Goal: Task Accomplishment & Management: Use online tool/utility

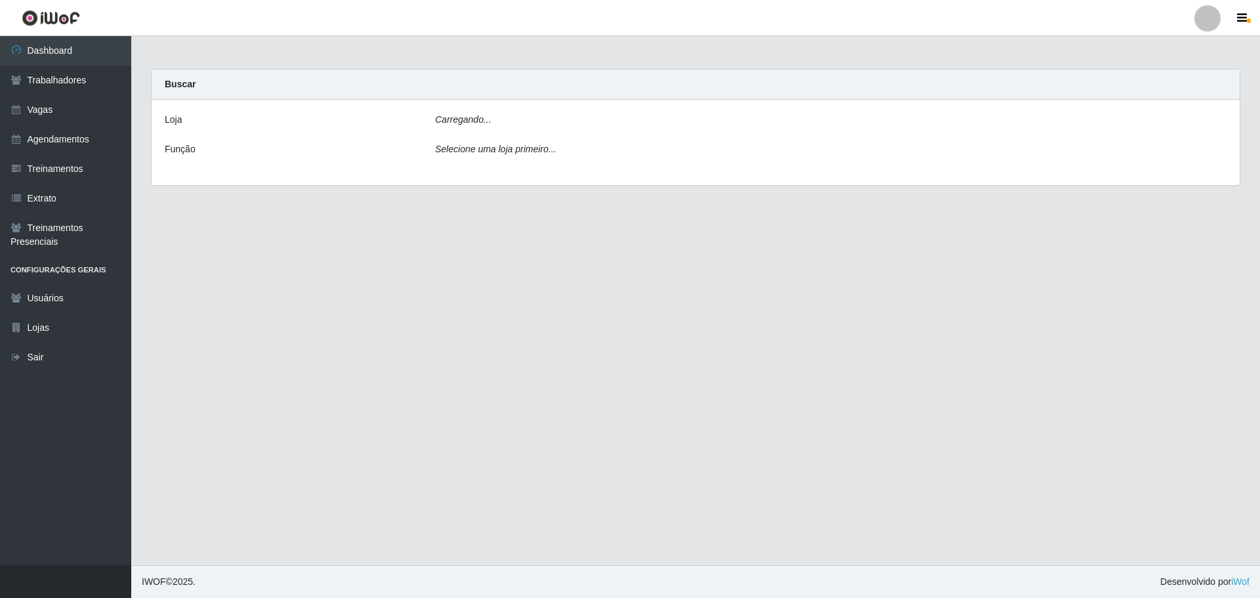
click at [495, 110] on div "[PERSON_NAME]... Função Selecione uma loja primeiro..." at bounding box center [696, 142] width 1088 height 85
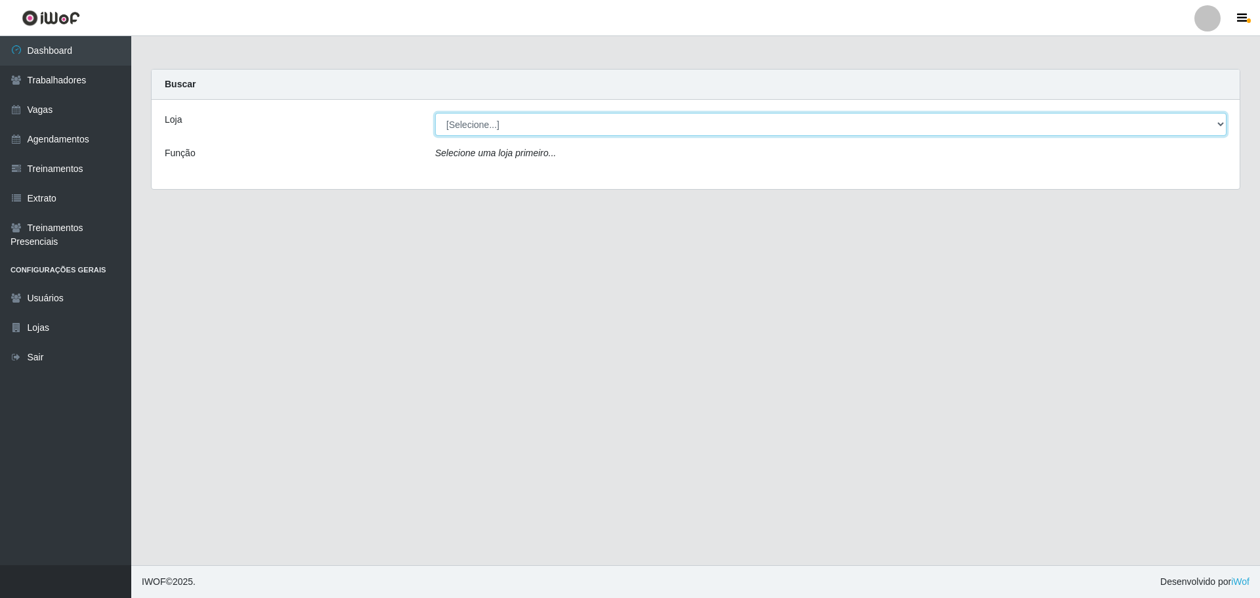
click at [445, 125] on select "[Selecione...] O ROSÁRIO ALIMENTOS" at bounding box center [830, 124] width 791 height 23
select select "349"
click at [435, 113] on select "[Selecione...] O ROSÁRIO ALIMENTOS" at bounding box center [830, 124] width 791 height 23
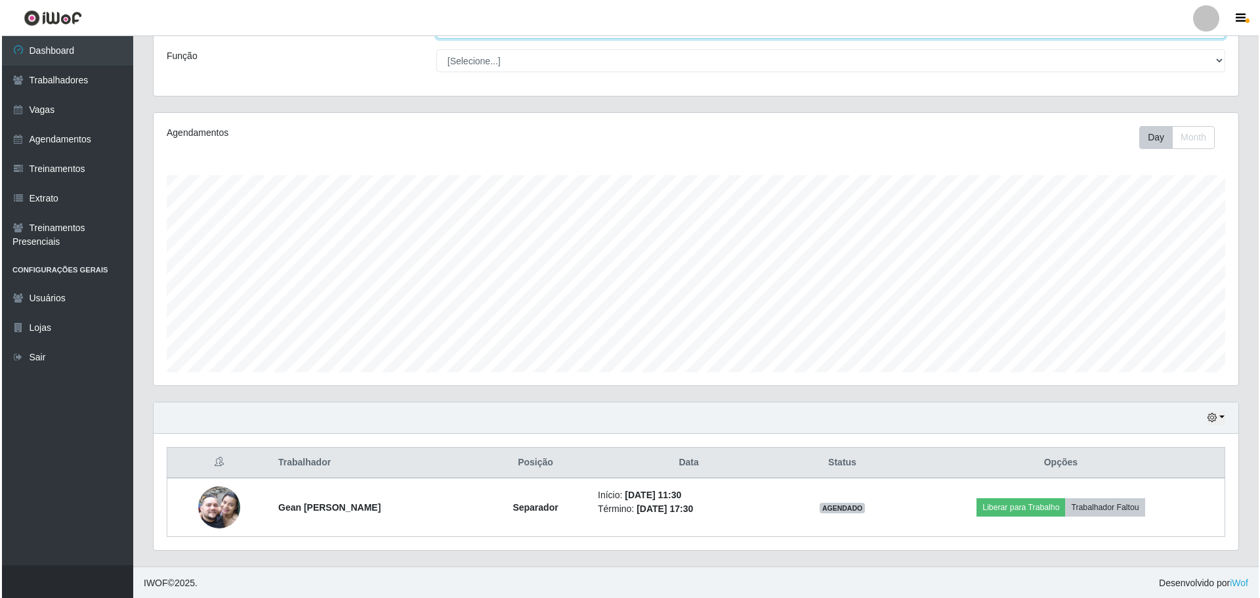
scroll to position [98, 0]
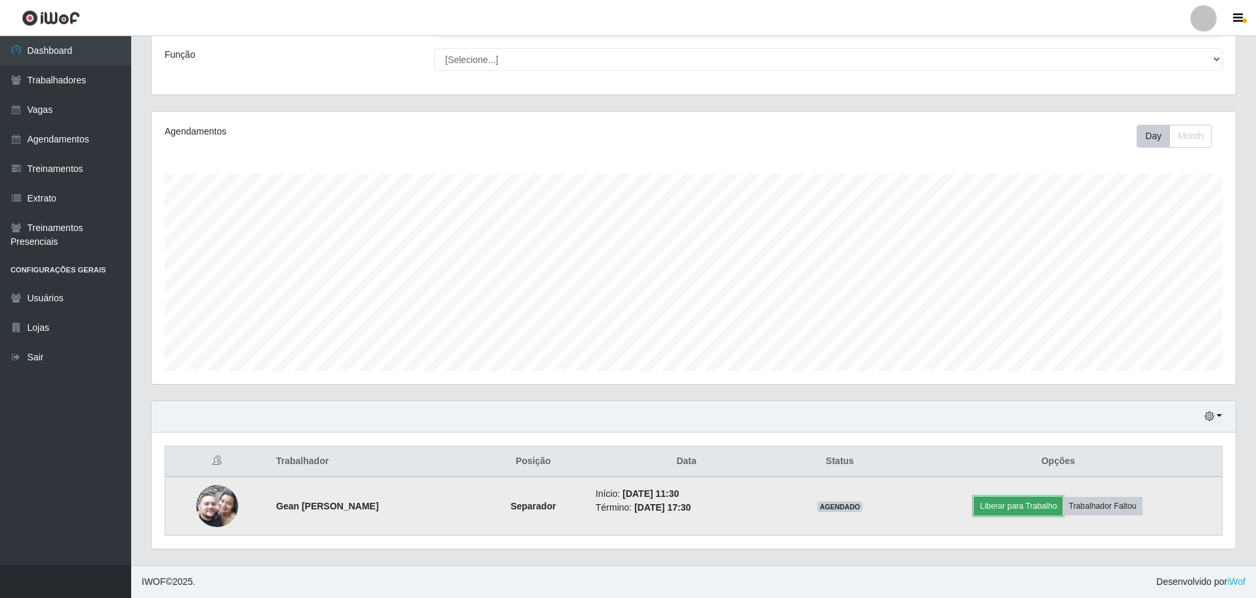
click at [1008, 508] on button "Liberar para Trabalho" at bounding box center [1018, 506] width 89 height 18
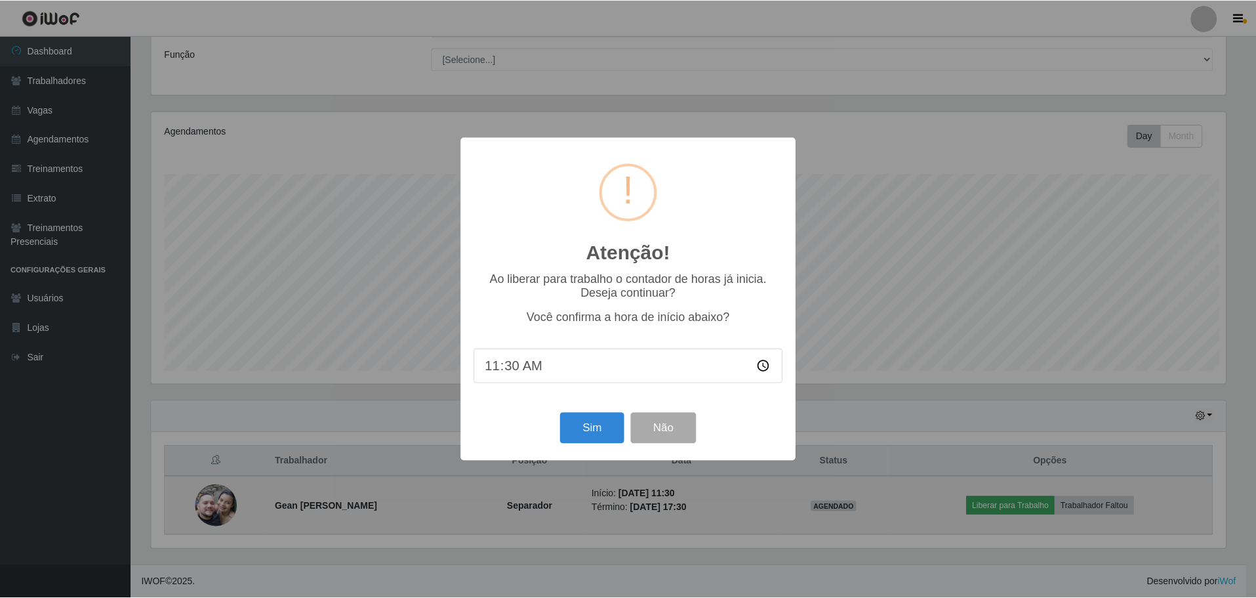
scroll to position [272, 1078]
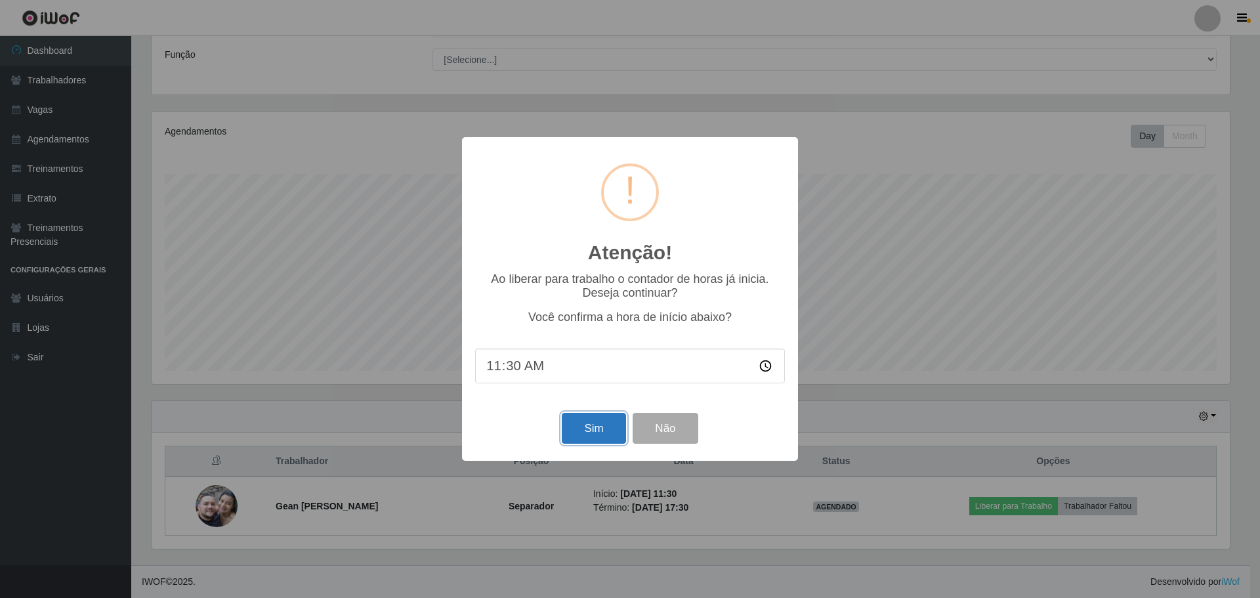
click at [578, 425] on button "Sim" at bounding box center [594, 428] width 64 height 31
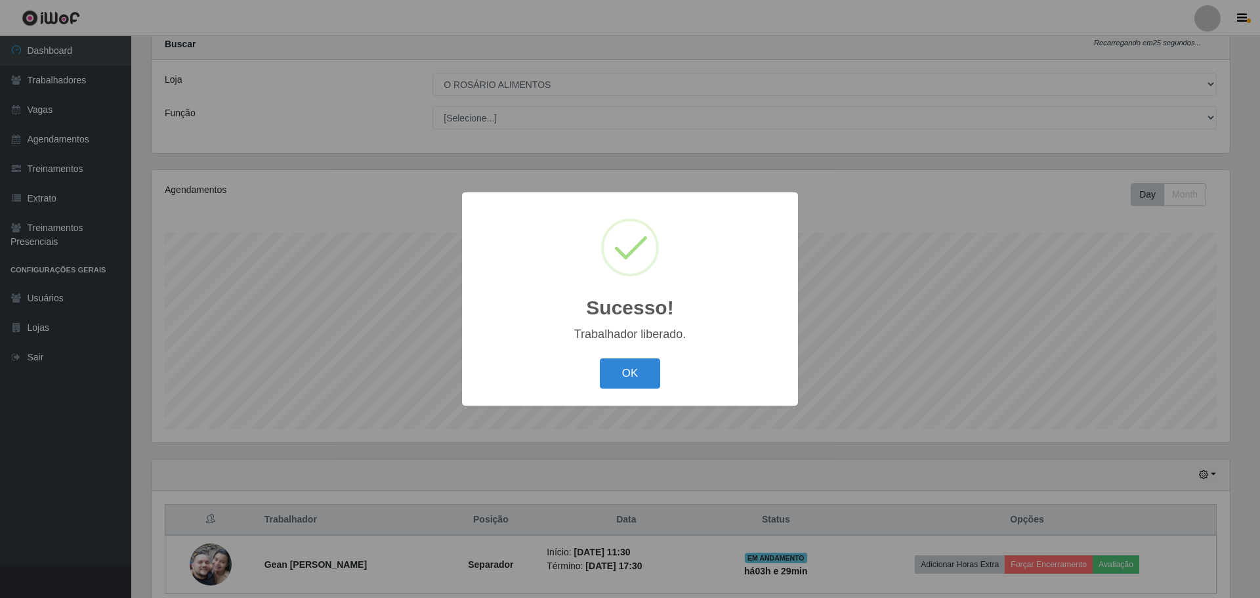
click at [663, 371] on div "OK Cancel" at bounding box center [630, 372] width 310 height 37
click at [630, 371] on button "OK" at bounding box center [630, 373] width 61 height 31
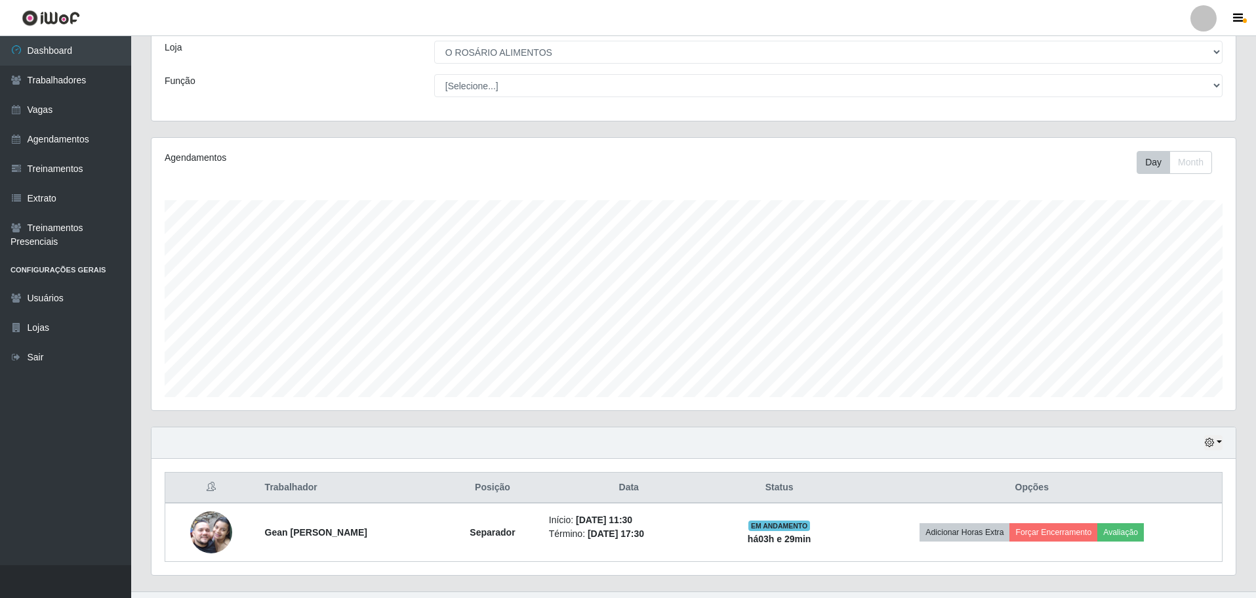
scroll to position [98, 0]
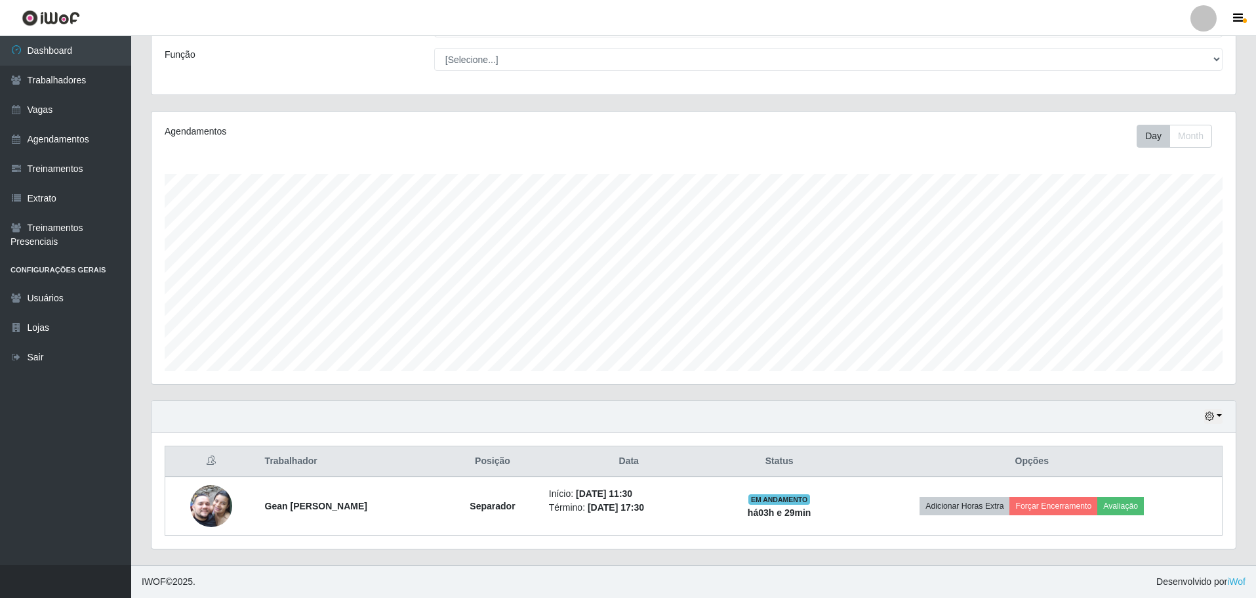
click at [1220, 426] on div "Hoje 1 dia 3 dias 1 Semana Não encerrados" at bounding box center [694, 416] width 1084 height 31
click at [1218, 412] on button "button" at bounding box center [1214, 416] width 18 height 15
click at [1130, 388] on button "Não encerrados" at bounding box center [1171, 394] width 104 height 27
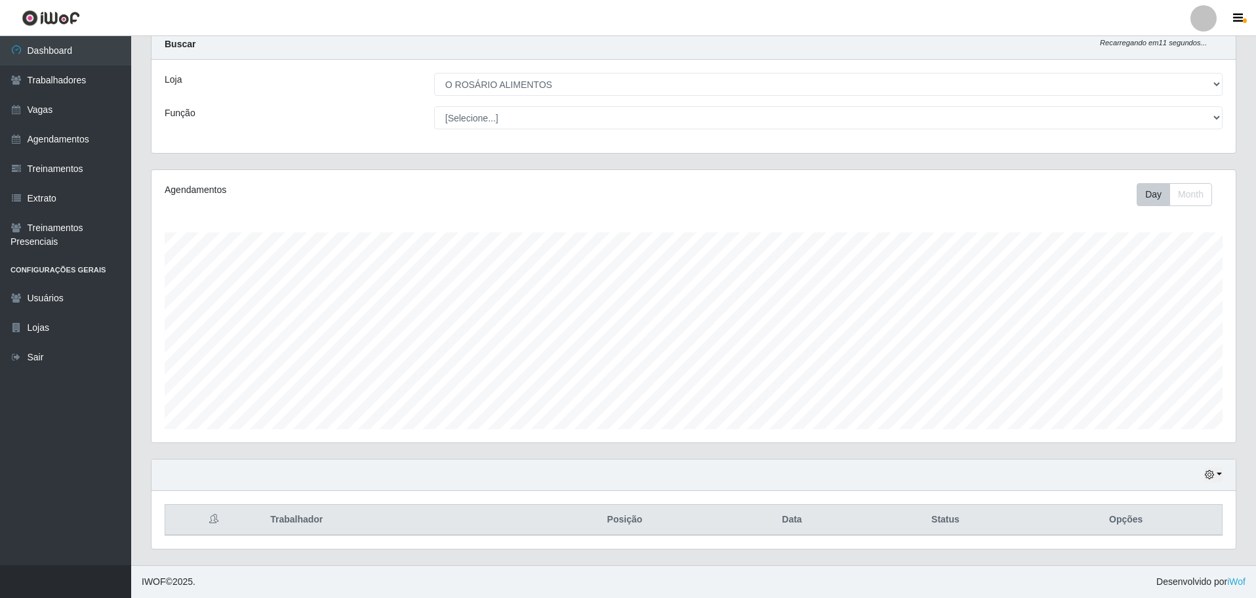
click at [1227, 476] on div "Hoje 1 dia 3 dias 1 Semana Não encerrados" at bounding box center [694, 474] width 1084 height 31
click at [1218, 478] on button "button" at bounding box center [1214, 474] width 18 height 15
click at [1172, 350] on button "Hoje" at bounding box center [1171, 343] width 104 height 28
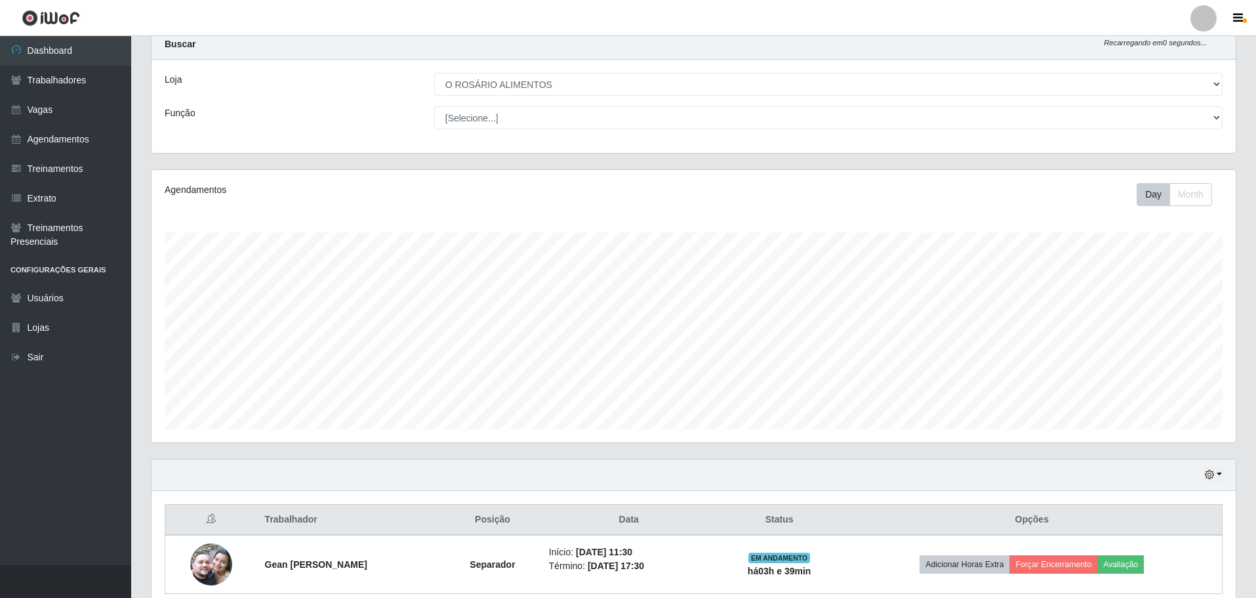
scroll to position [98, 0]
